Goal: Register for event/course: Register for event/course

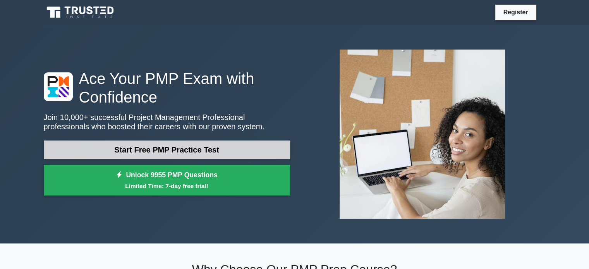
click at [161, 150] on link "Start Free PMP Practice Test" at bounding box center [167, 150] width 246 height 19
